Goal: Task Accomplishment & Management: Manage account settings

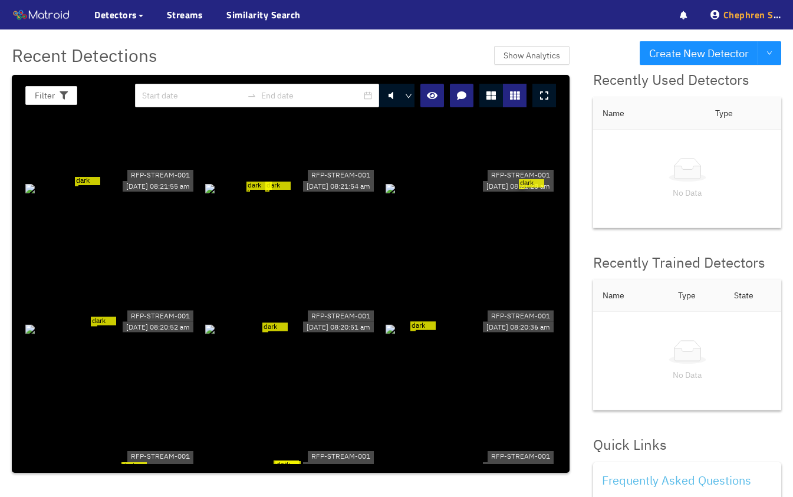
click at [746, 15] on span "Chephren S." at bounding box center [751, 15] width 57 height 14
click at [716, 45] on div "Account Sign Out" at bounding box center [733, 56] width 94 height 45
click at [741, 16] on span "Chephren S." at bounding box center [751, 15] width 57 height 14
click at [709, 41] on link "Account" at bounding box center [711, 43] width 31 height 24
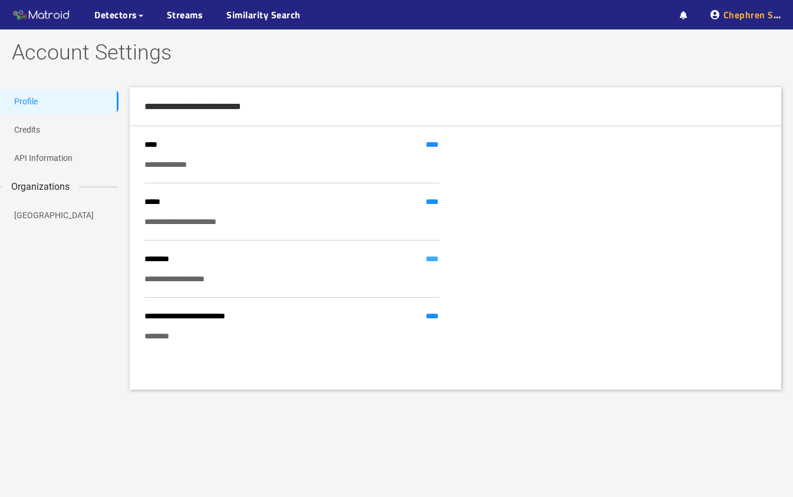
click at [430, 264] on link "****" at bounding box center [433, 258] width 14 height 13
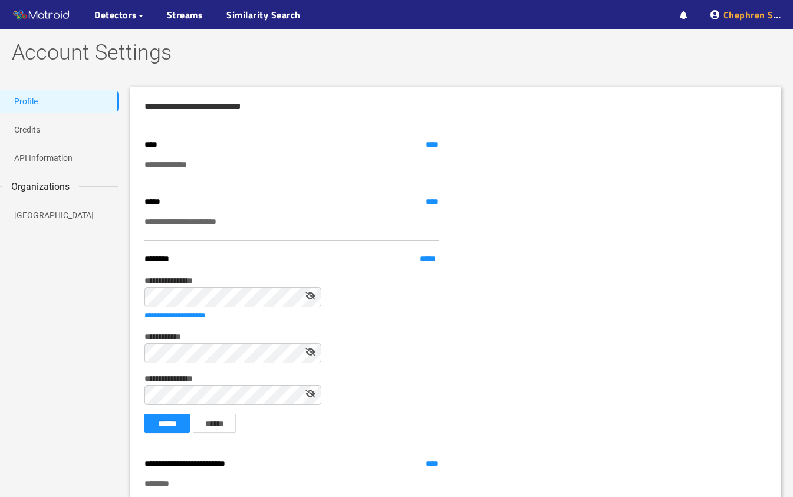
click at [126, 289] on div "**********" at bounding box center [396, 312] width 793 height 450
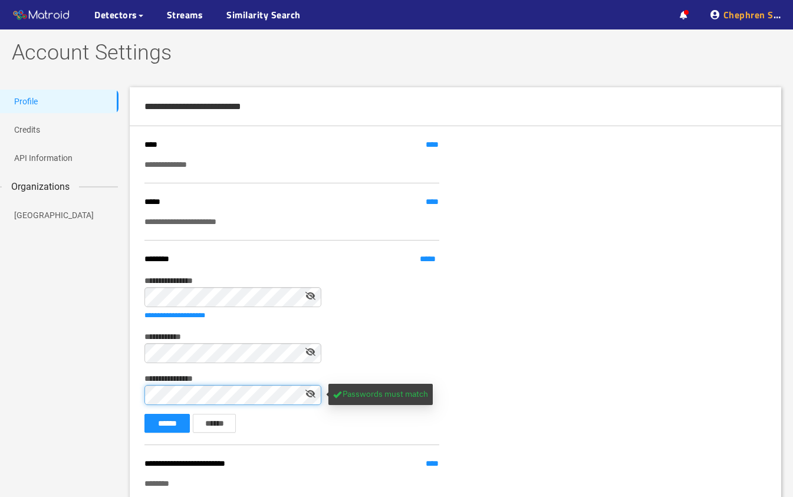
click at [144, 414] on button "******" at bounding box center [166, 423] width 45 height 19
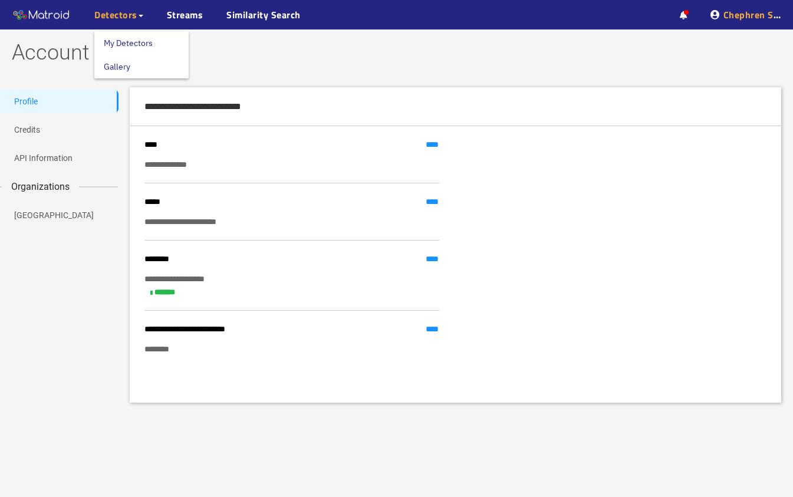
click at [103, 16] on span "Detectors" at bounding box center [115, 15] width 43 height 14
click at [110, 43] on link "My Detectors" at bounding box center [128, 43] width 49 height 24
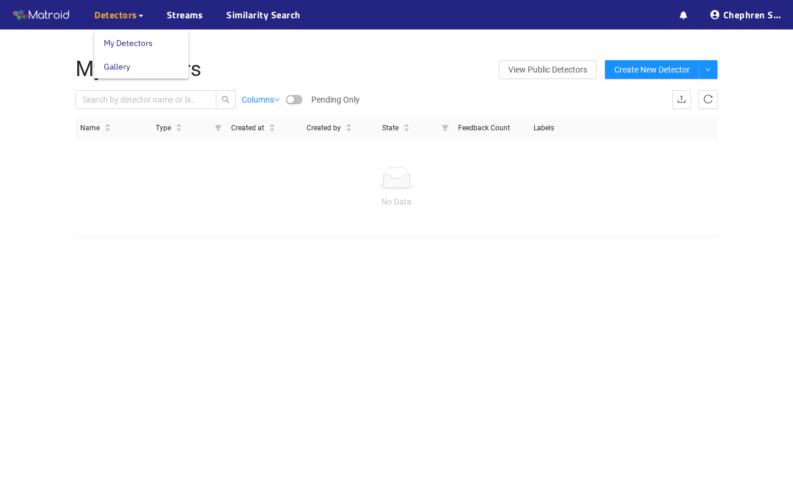
click at [116, 20] on span "Detectors" at bounding box center [115, 15] width 43 height 14
click at [125, 65] on link "Gallery" at bounding box center [117, 67] width 27 height 24
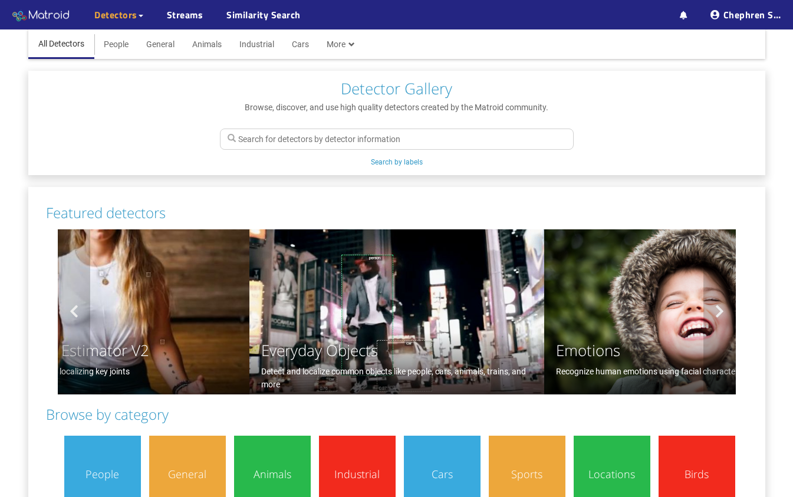
click at [65, 14] on img at bounding box center [41, 15] width 59 height 18
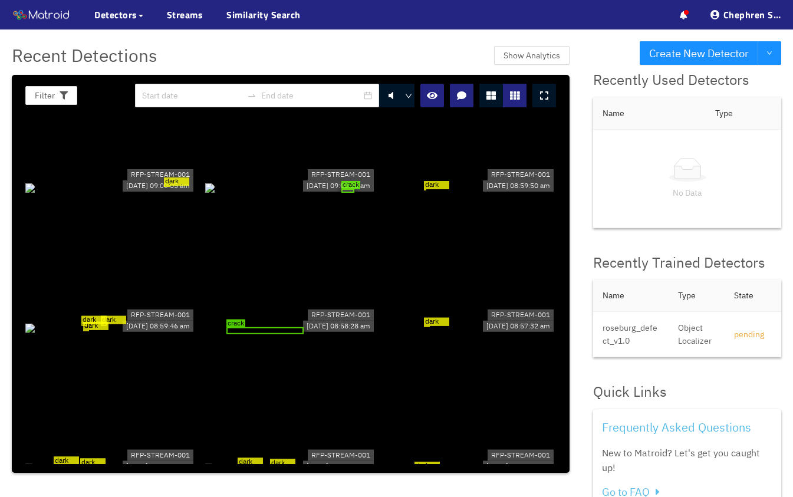
scroll to position [202, 0]
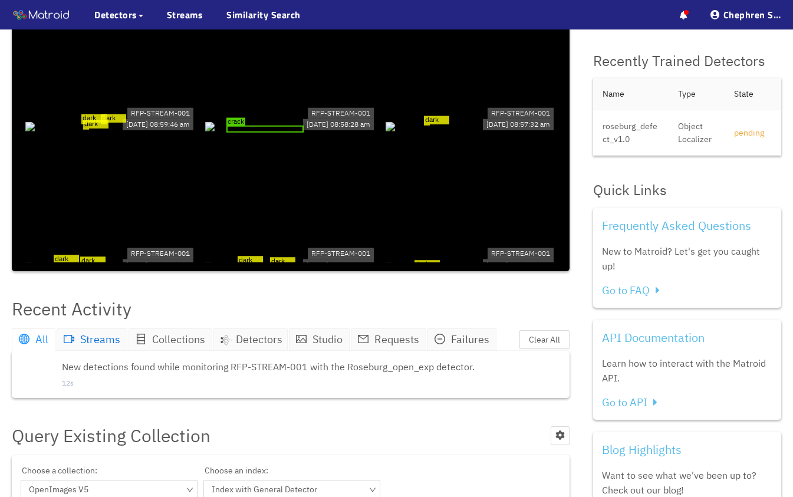
click at [100, 335] on span "Streams" at bounding box center [100, 340] width 40 height 14
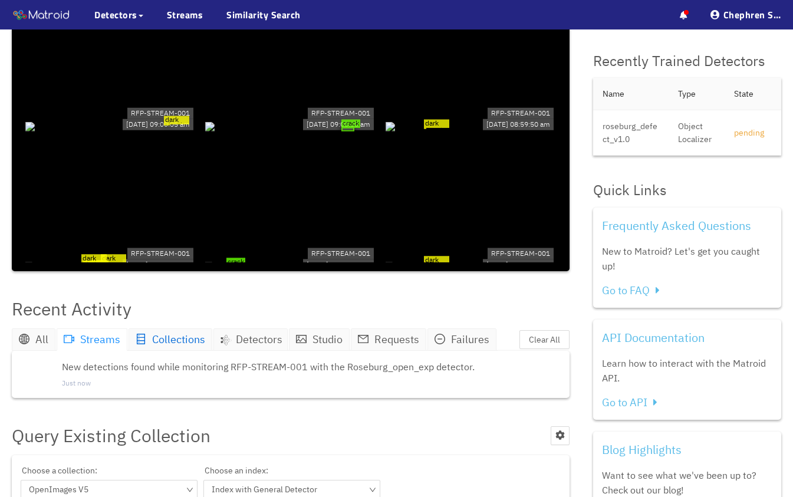
click at [145, 340] on icon "database" at bounding box center [141, 339] width 11 height 11
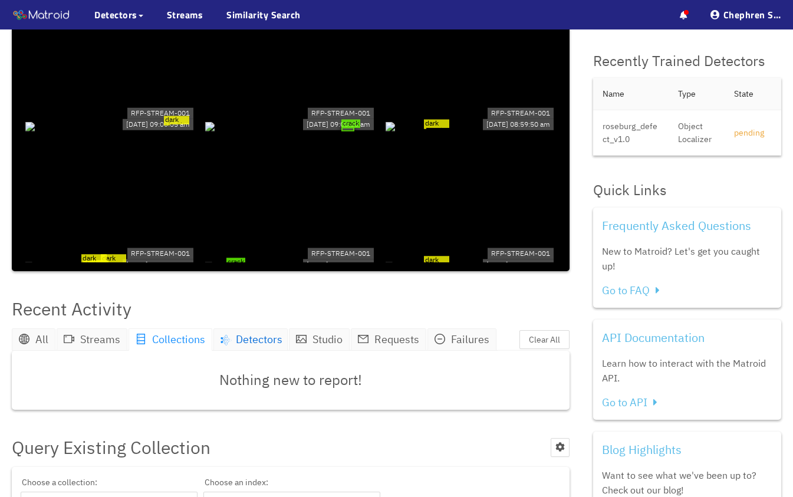
click at [232, 338] on icon at bounding box center [226, 340] width 14 height 14
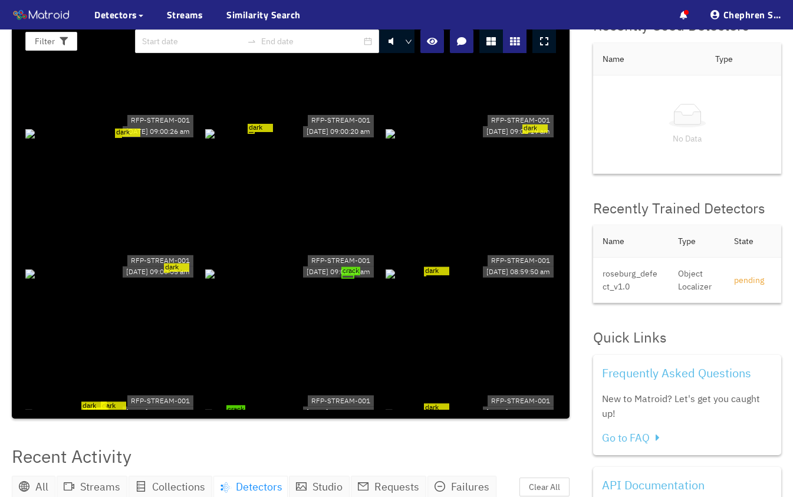
scroll to position [0, 0]
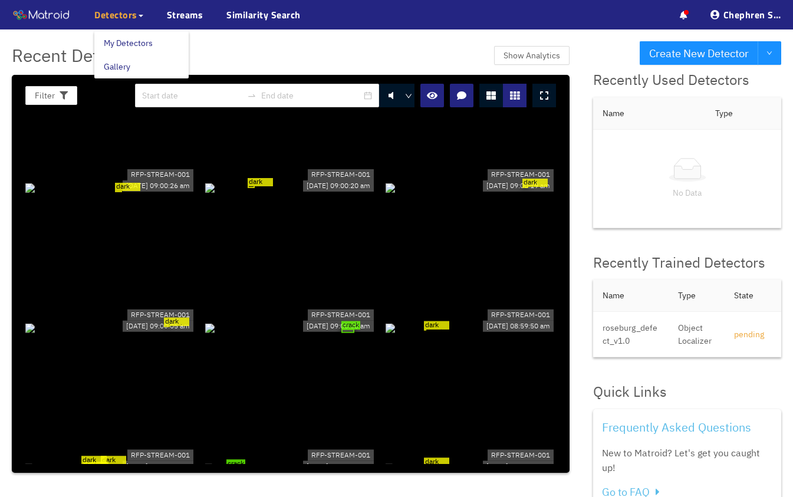
click at [116, 13] on span "Detectors" at bounding box center [115, 15] width 43 height 14
click at [119, 42] on link "My Detectors" at bounding box center [128, 43] width 49 height 24
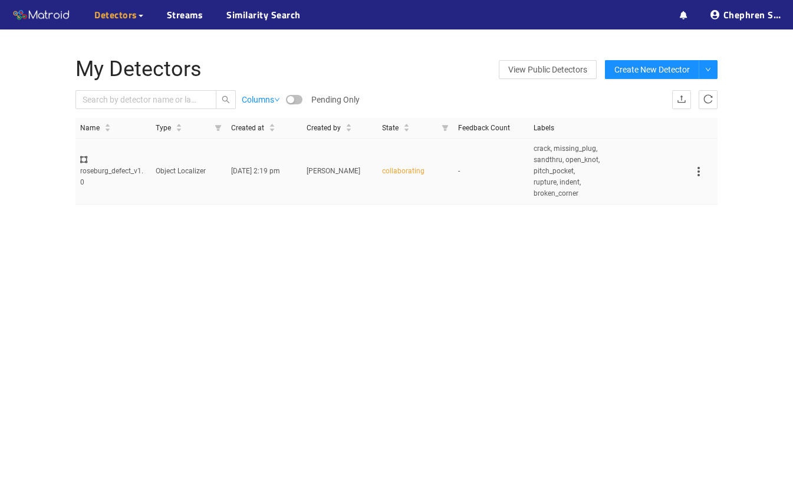
click at [132, 181] on div "roseburg_defect_v1.0" at bounding box center [113, 171] width 66 height 34
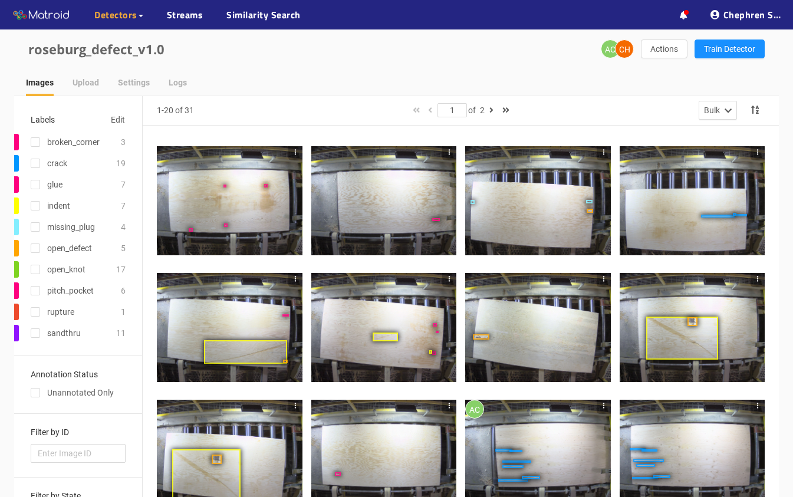
click at [266, 207] on div at bounding box center [230, 200] width 146 height 109
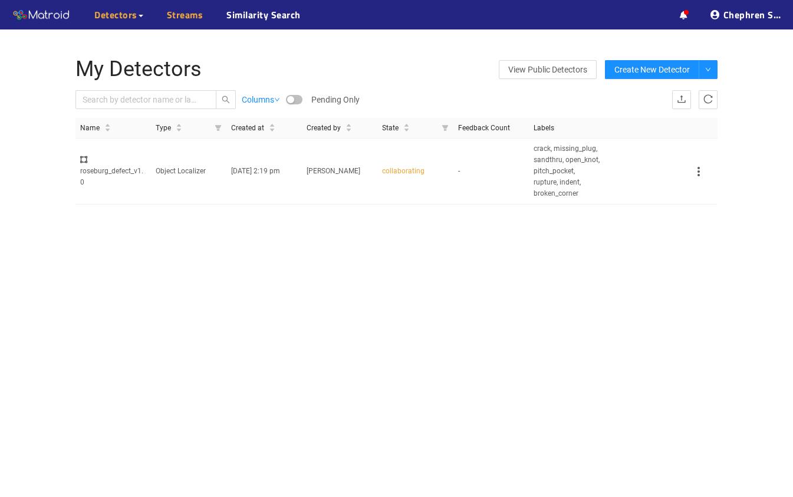
click at [178, 21] on link "Streams" at bounding box center [185, 15] width 37 height 14
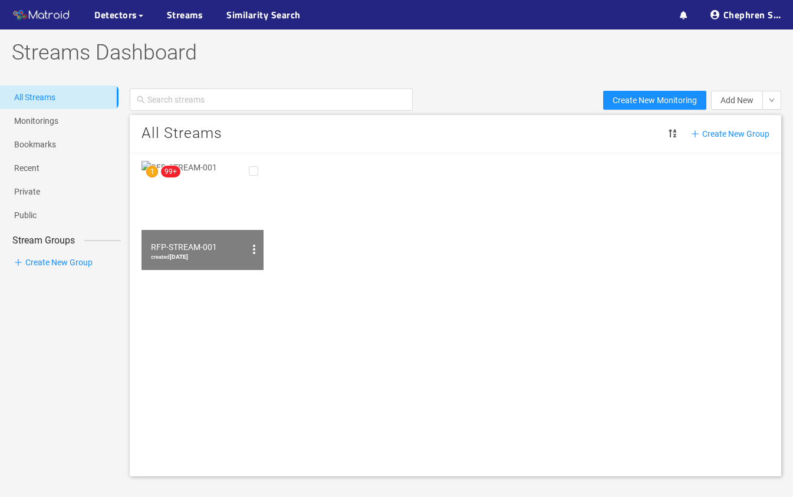
click at [189, 208] on img at bounding box center [203, 215] width 122 height 109
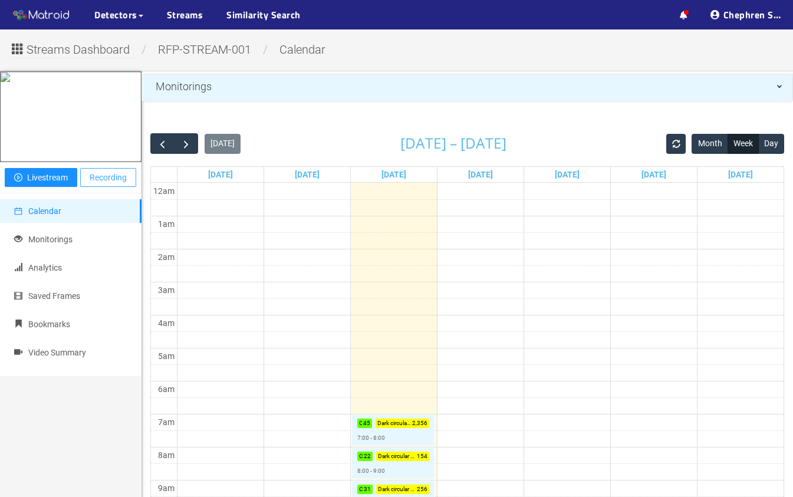
click at [101, 184] on span "Recording" at bounding box center [108, 177] width 37 height 13
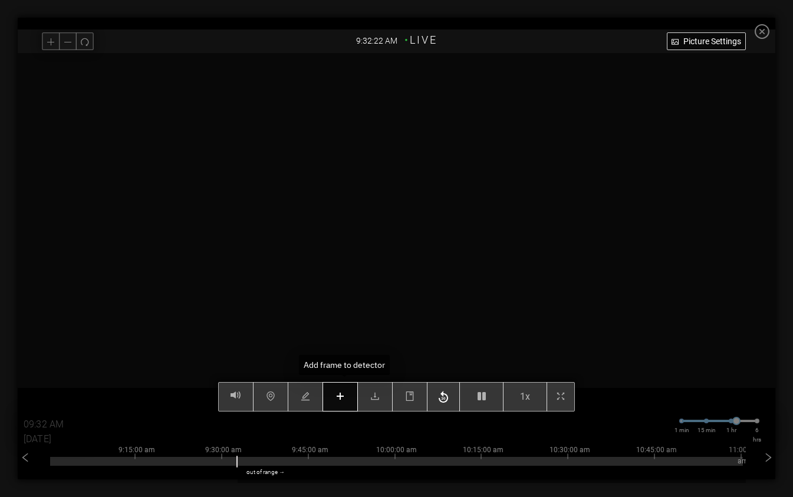
scroll to position [435, 0]
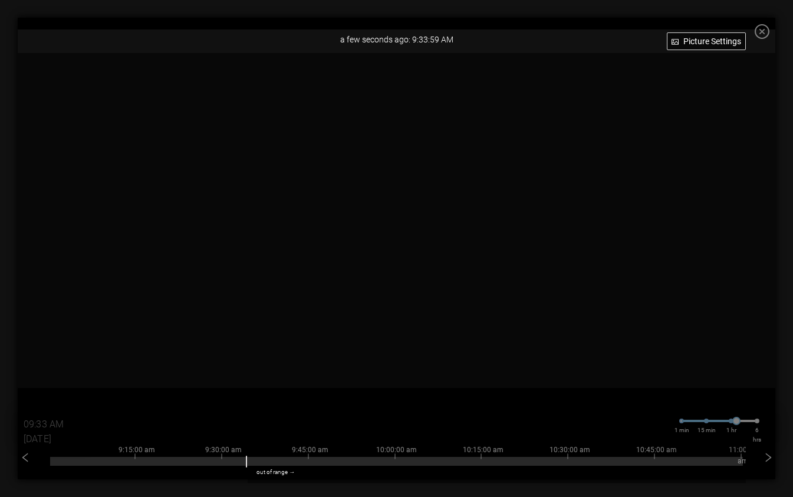
type input "09:34 AM"
click at [769, 37] on icon "close-circle" at bounding box center [762, 31] width 15 height 15
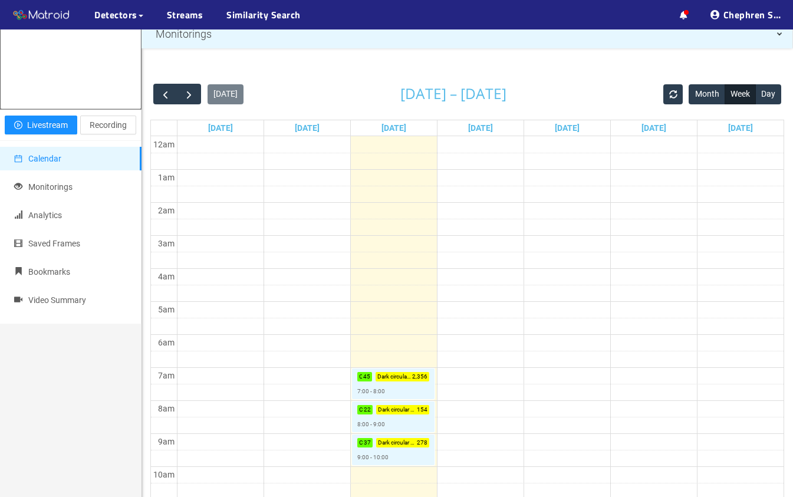
scroll to position [0, 0]
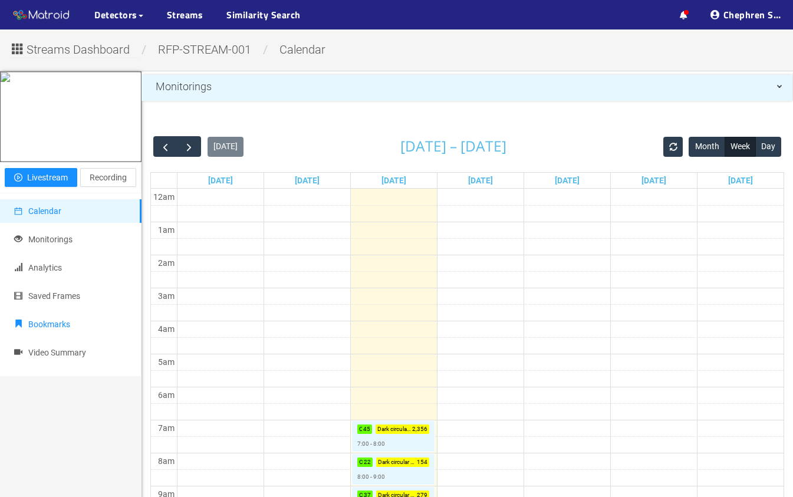
click at [40, 329] on span "Bookmarks" at bounding box center [49, 324] width 42 height 9
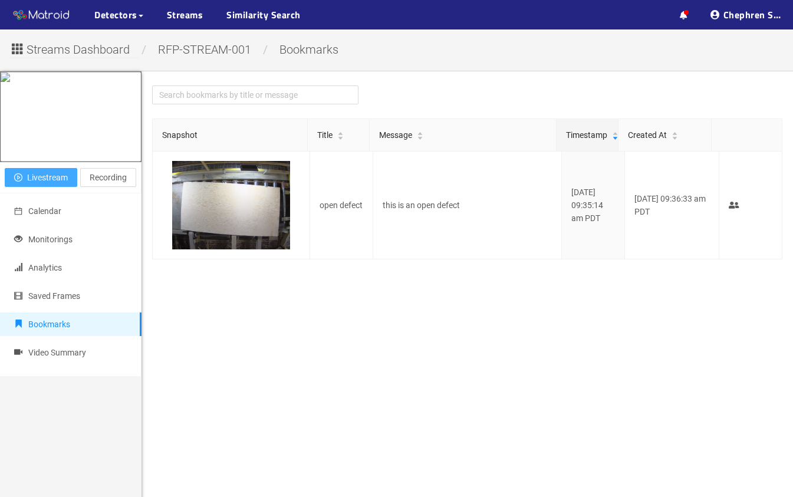
click at [22, 182] on icon "play-circle" at bounding box center [18, 177] width 8 height 8
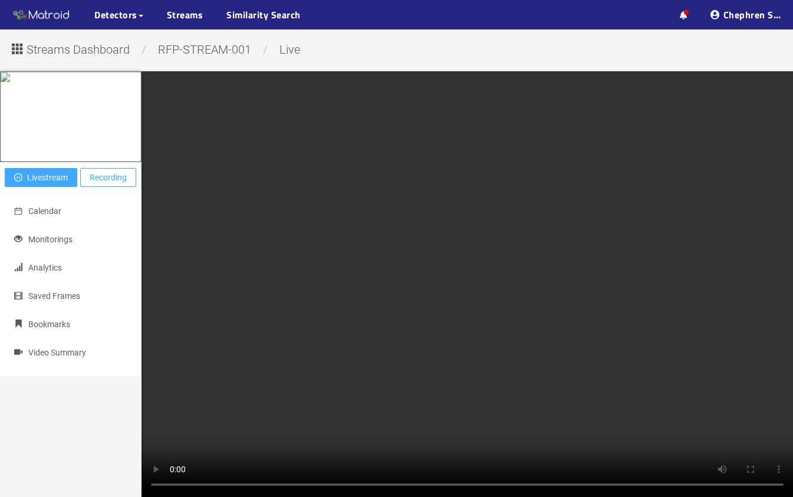
click at [116, 184] on span "Recording" at bounding box center [108, 177] width 37 height 13
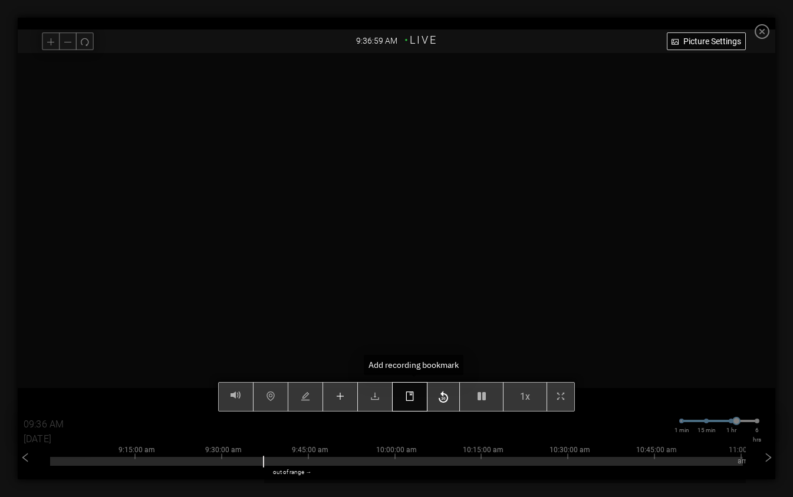
type input "09:37 AM"
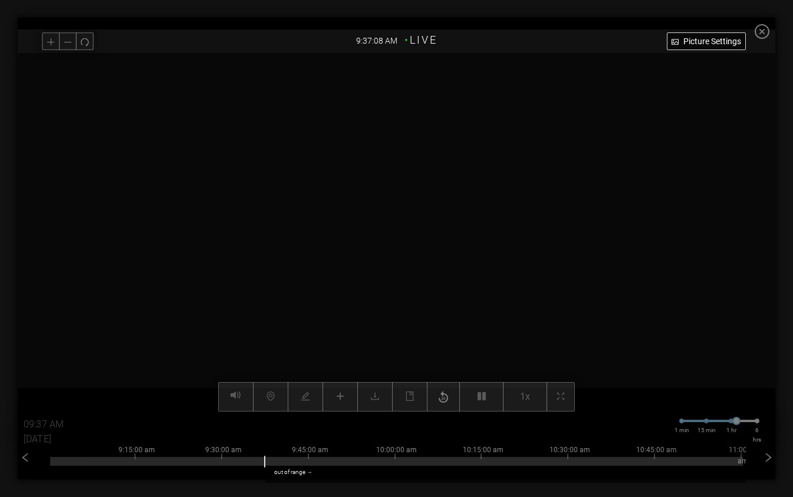
click at [122, 356] on div at bounding box center [397, 232] width 758 height 358
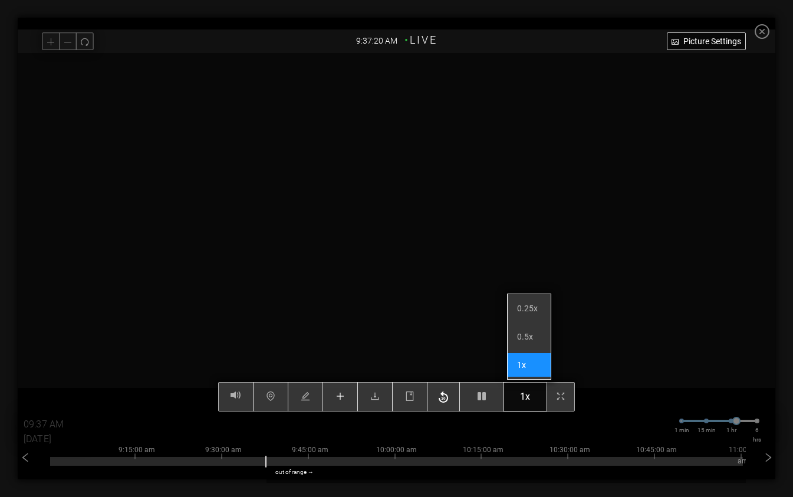
click at [514, 393] on button "1x" at bounding box center [525, 396] width 44 height 29
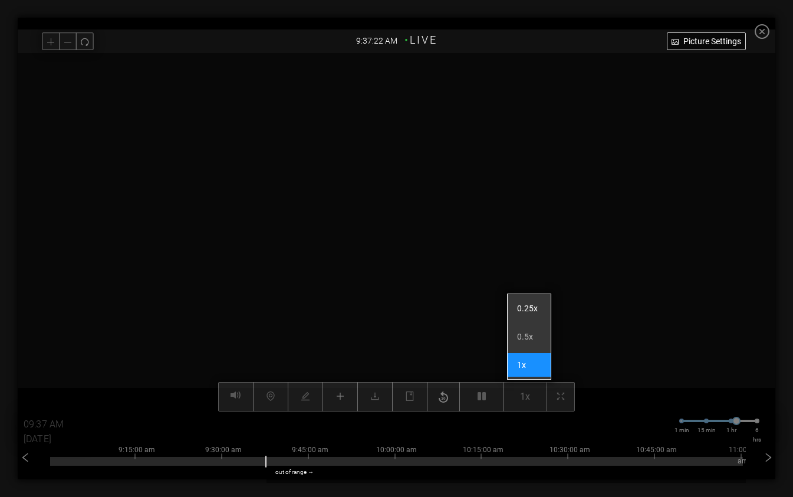
click at [534, 310] on li "0.25x" at bounding box center [529, 309] width 43 height 24
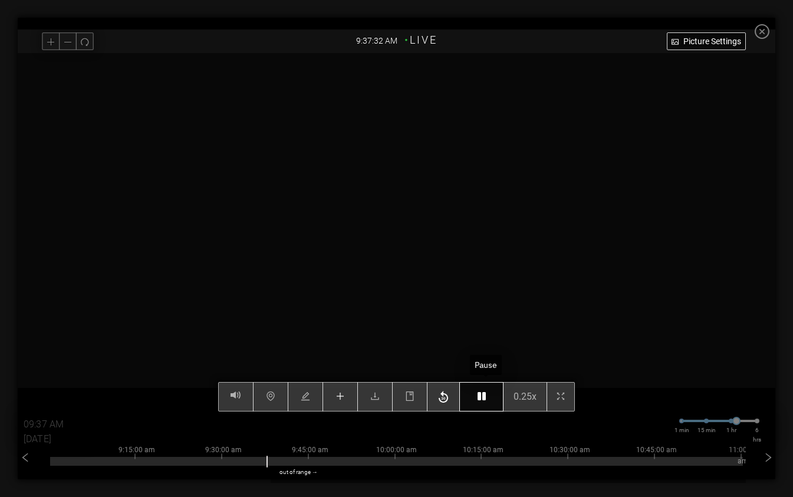
click at [495, 397] on button "button" at bounding box center [481, 396] width 44 height 29
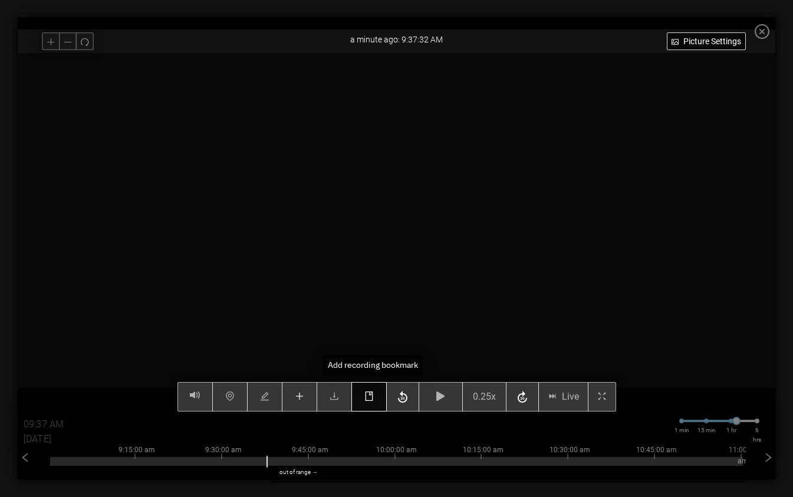
click at [370, 393] on icon "book" at bounding box center [368, 395] width 9 height 9
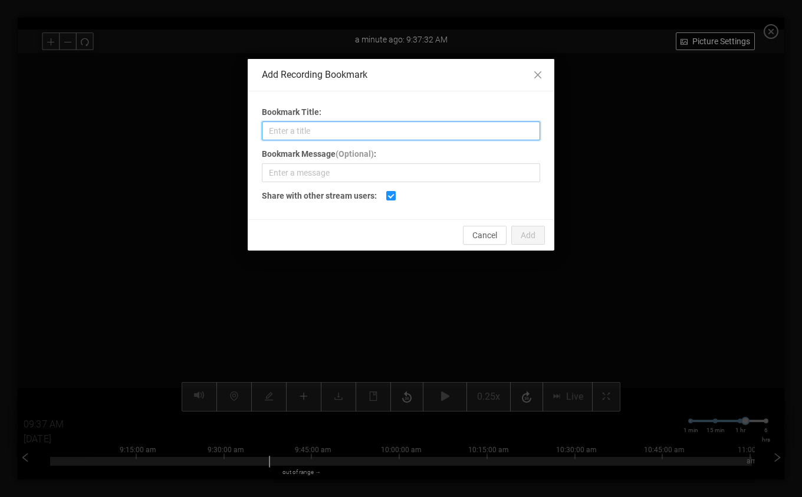
click at [357, 131] on input "Bookmark Title:" at bounding box center [401, 130] width 278 height 19
type input "Indent RHS of Sheet"
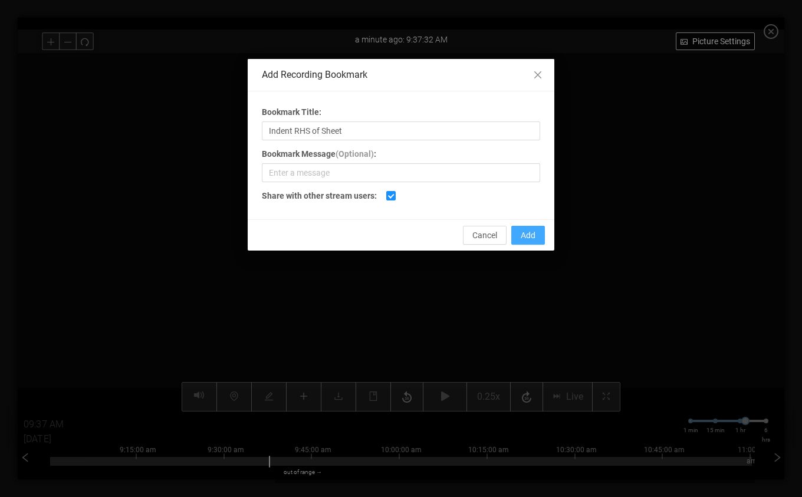
click at [524, 233] on span "Add" at bounding box center [528, 235] width 15 height 13
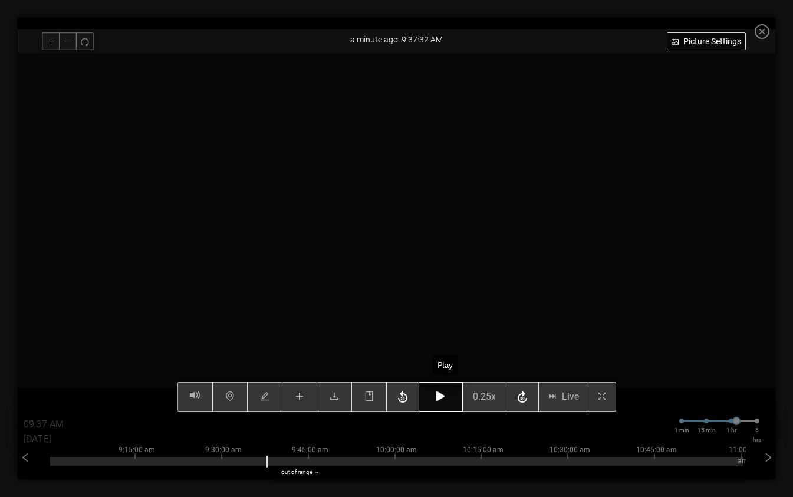
click at [436, 394] on button "button" at bounding box center [441, 396] width 44 height 29
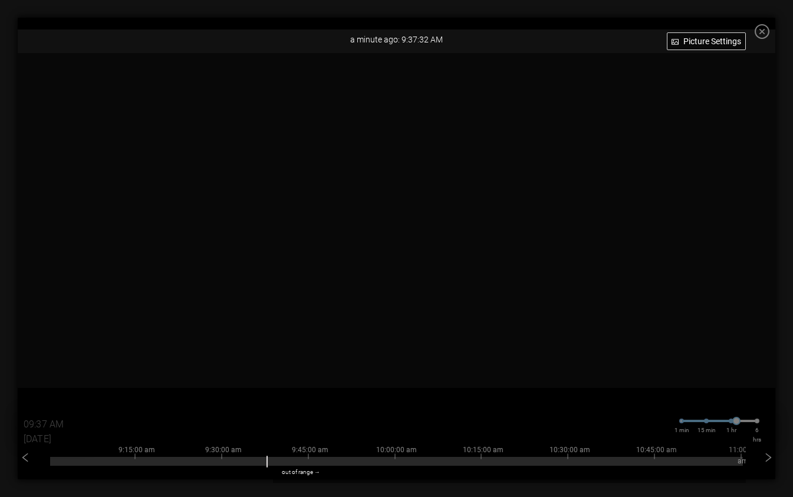
click at [766, 33] on icon "close-circle" at bounding box center [762, 31] width 15 height 15
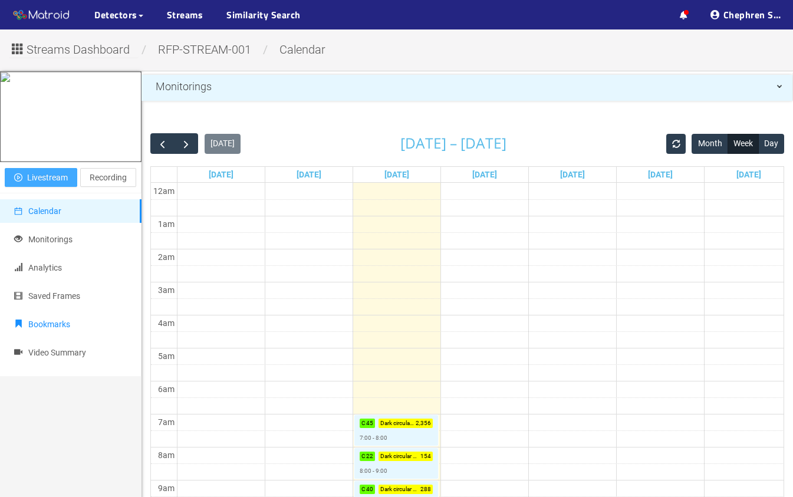
click at [37, 329] on span "Bookmarks" at bounding box center [49, 324] width 42 height 9
